Goal: Information Seeking & Learning: Learn about a topic

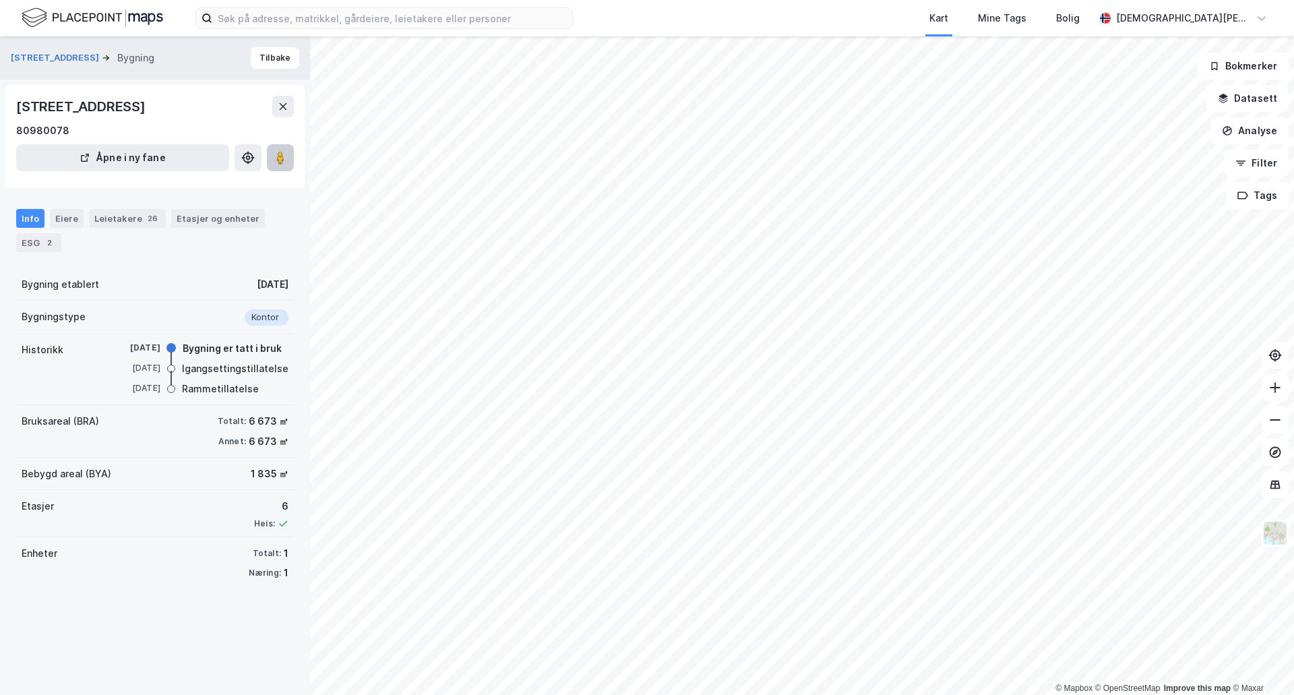
click at [277, 156] on image at bounding box center [280, 157] width 8 height 13
